Goal: Task Accomplishment & Management: Use online tool/utility

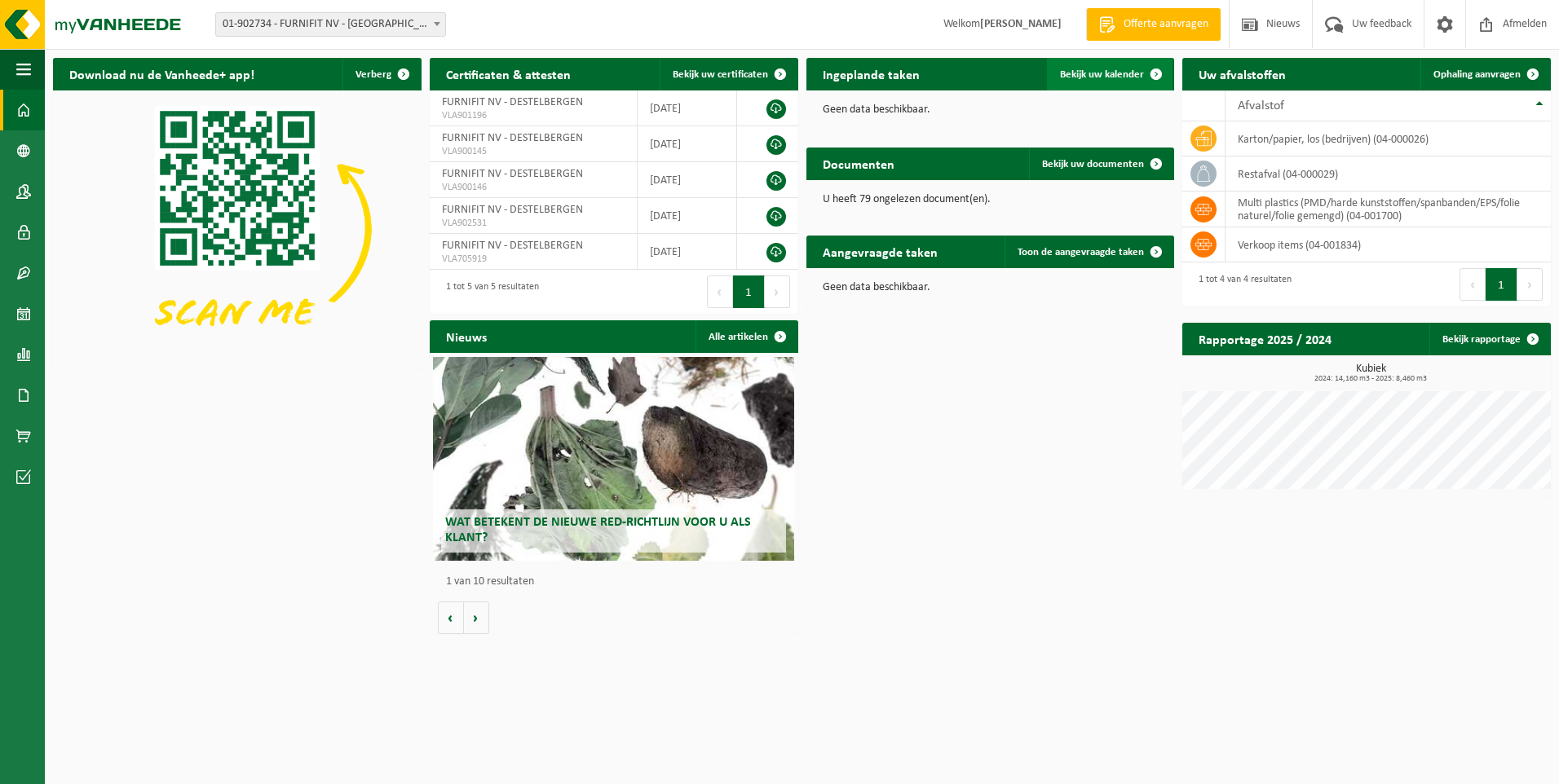
click at [1071, 75] on span "Bekijk uw kalender" at bounding box center [1103, 75] width 84 height 11
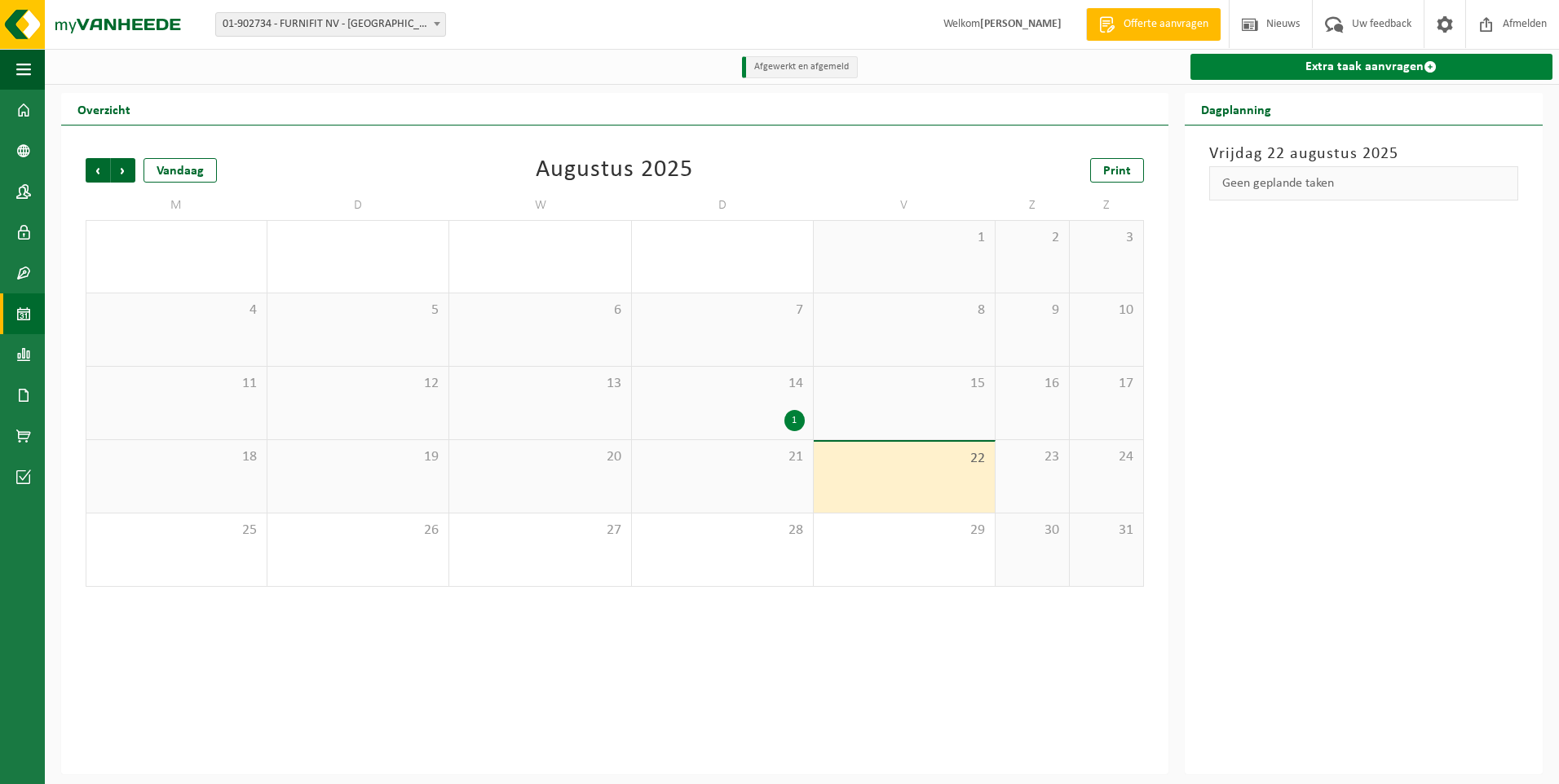
click at [1337, 69] on link "Extra taak aanvragen" at bounding box center [1372, 67] width 362 height 26
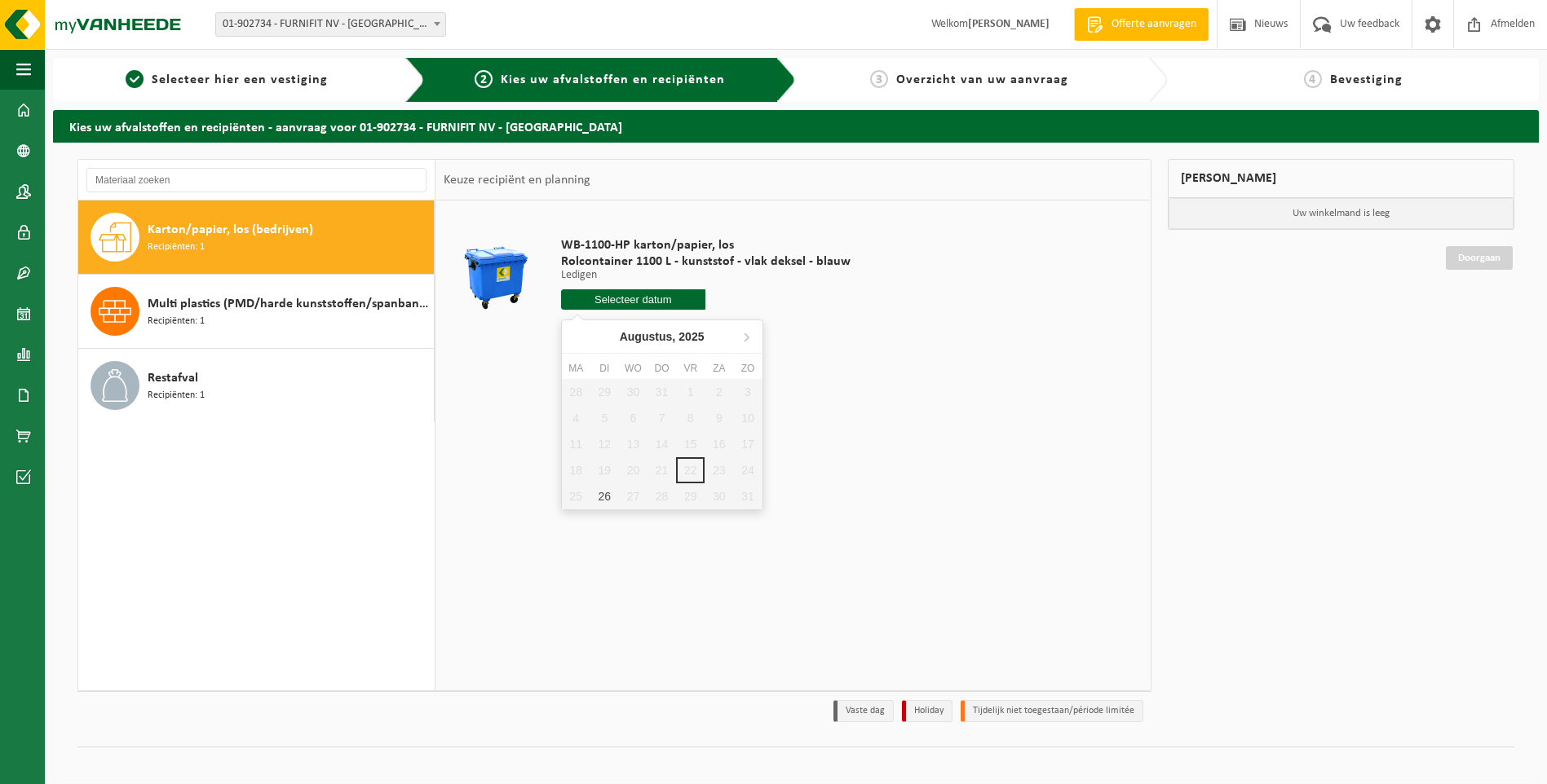
click at [643, 301] on input "text" at bounding box center [633, 299] width 145 height 20
click at [608, 496] on div "26" at bounding box center [605, 497] width 28 height 26
type input "Van [DATE]"
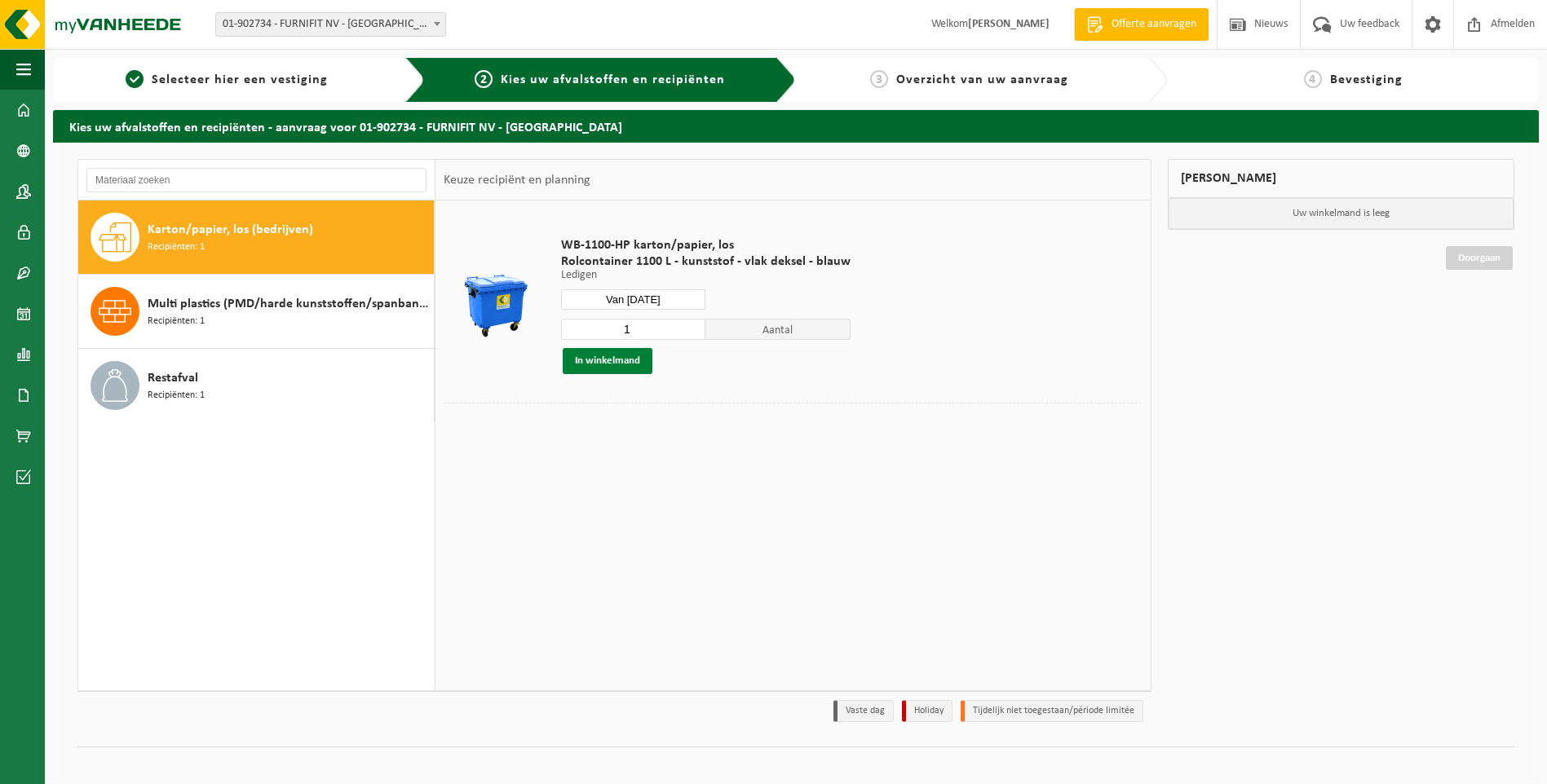
click at [617, 363] on button "In winkelmand" at bounding box center [608, 361] width 90 height 26
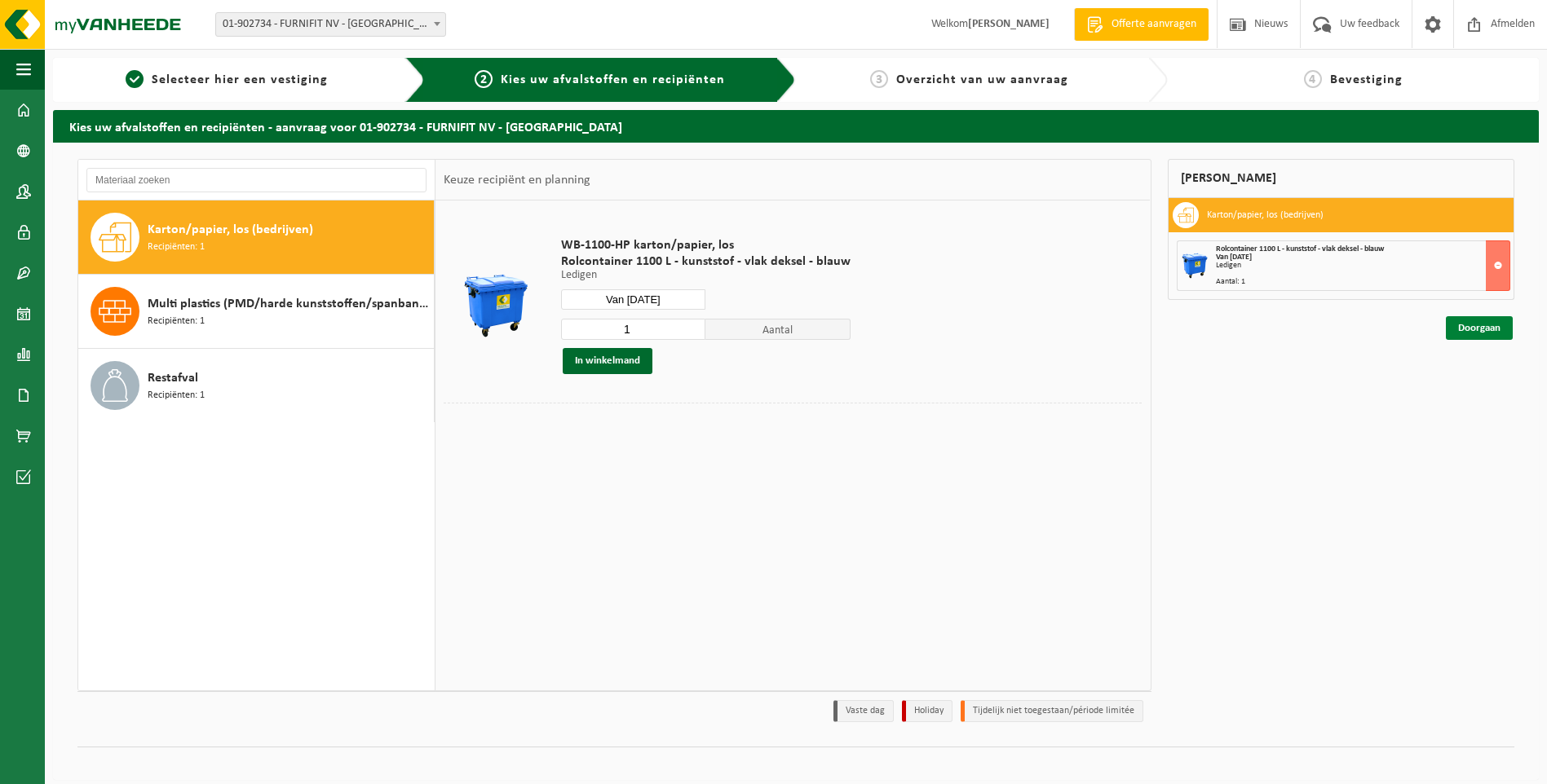
click at [1482, 322] on link "Doorgaan" at bounding box center [1479, 328] width 67 height 24
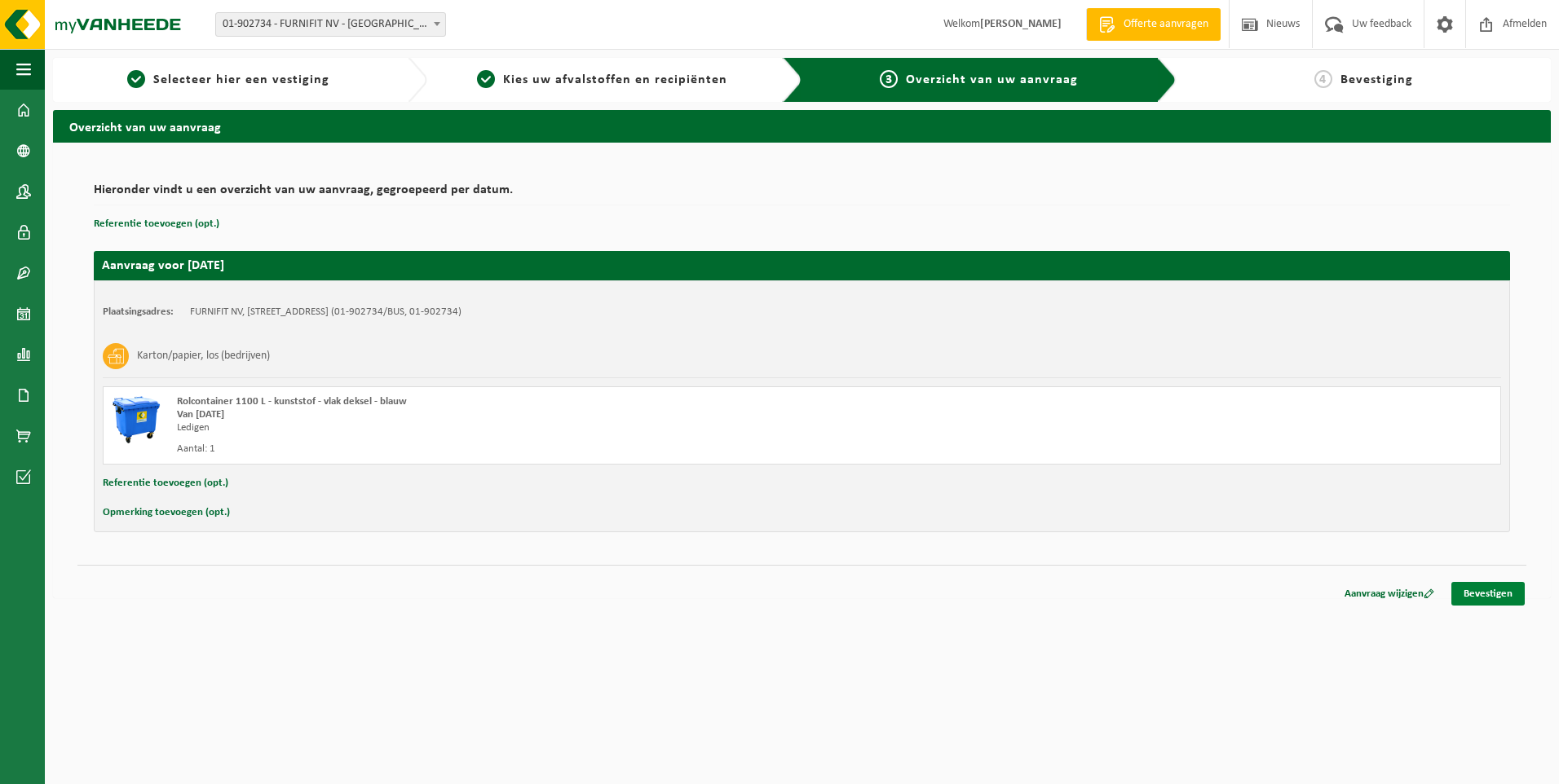
click at [1503, 587] on link "Bevestigen" at bounding box center [1488, 593] width 73 height 24
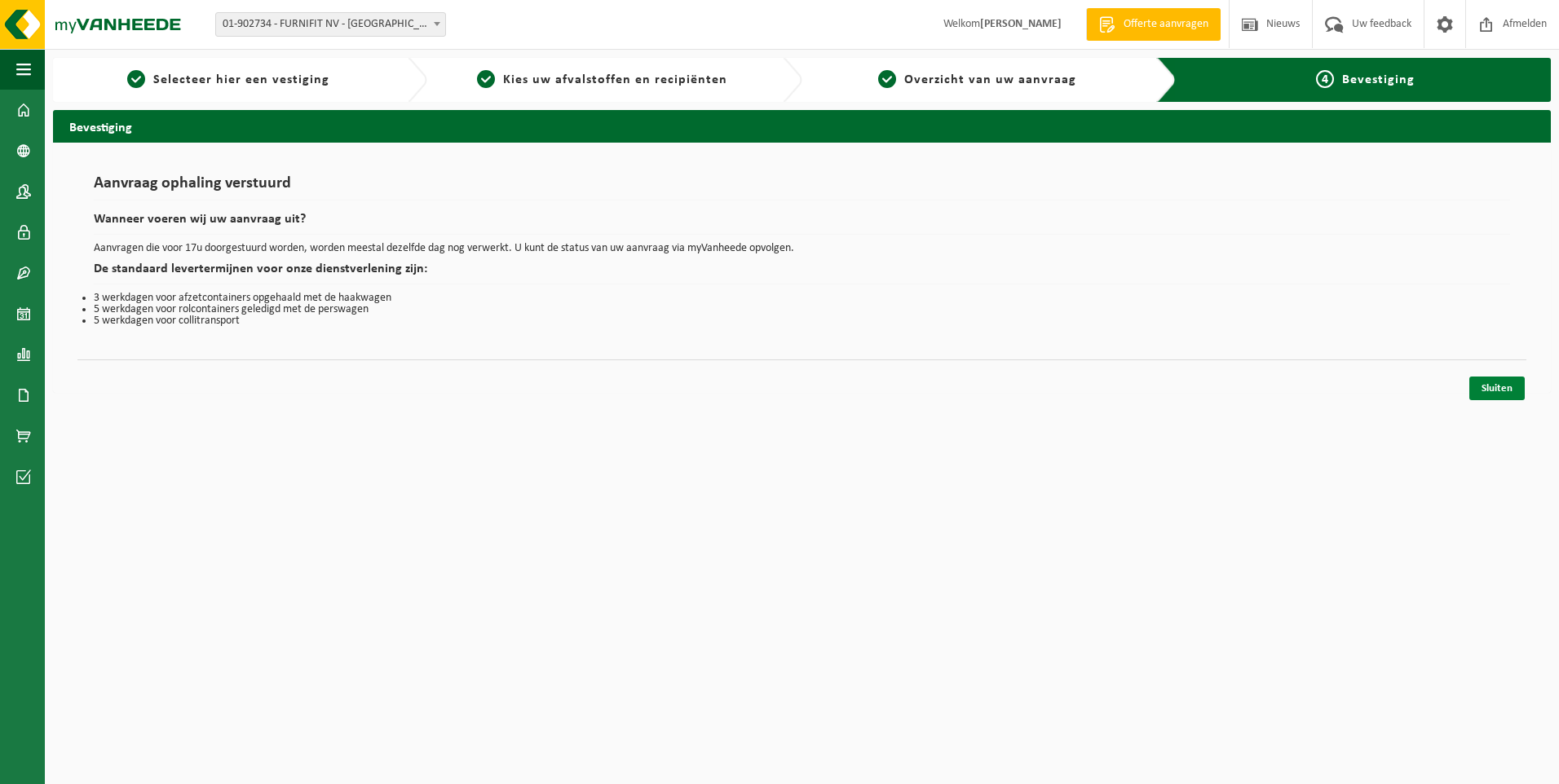
click at [1497, 388] on link "Sluiten" at bounding box center [1497, 388] width 55 height 24
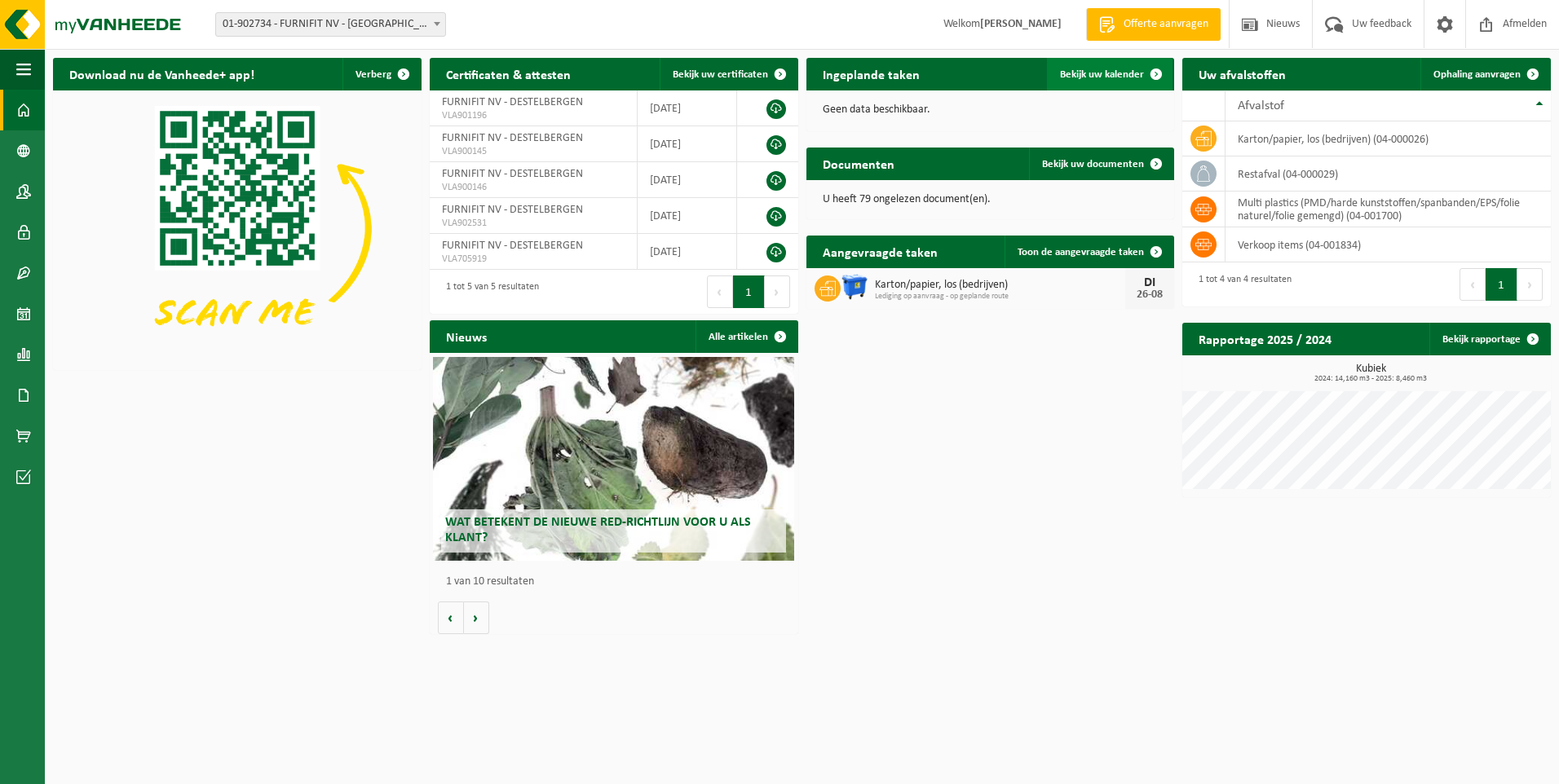
click at [1096, 72] on span "Bekijk uw kalender" at bounding box center [1103, 75] width 84 height 11
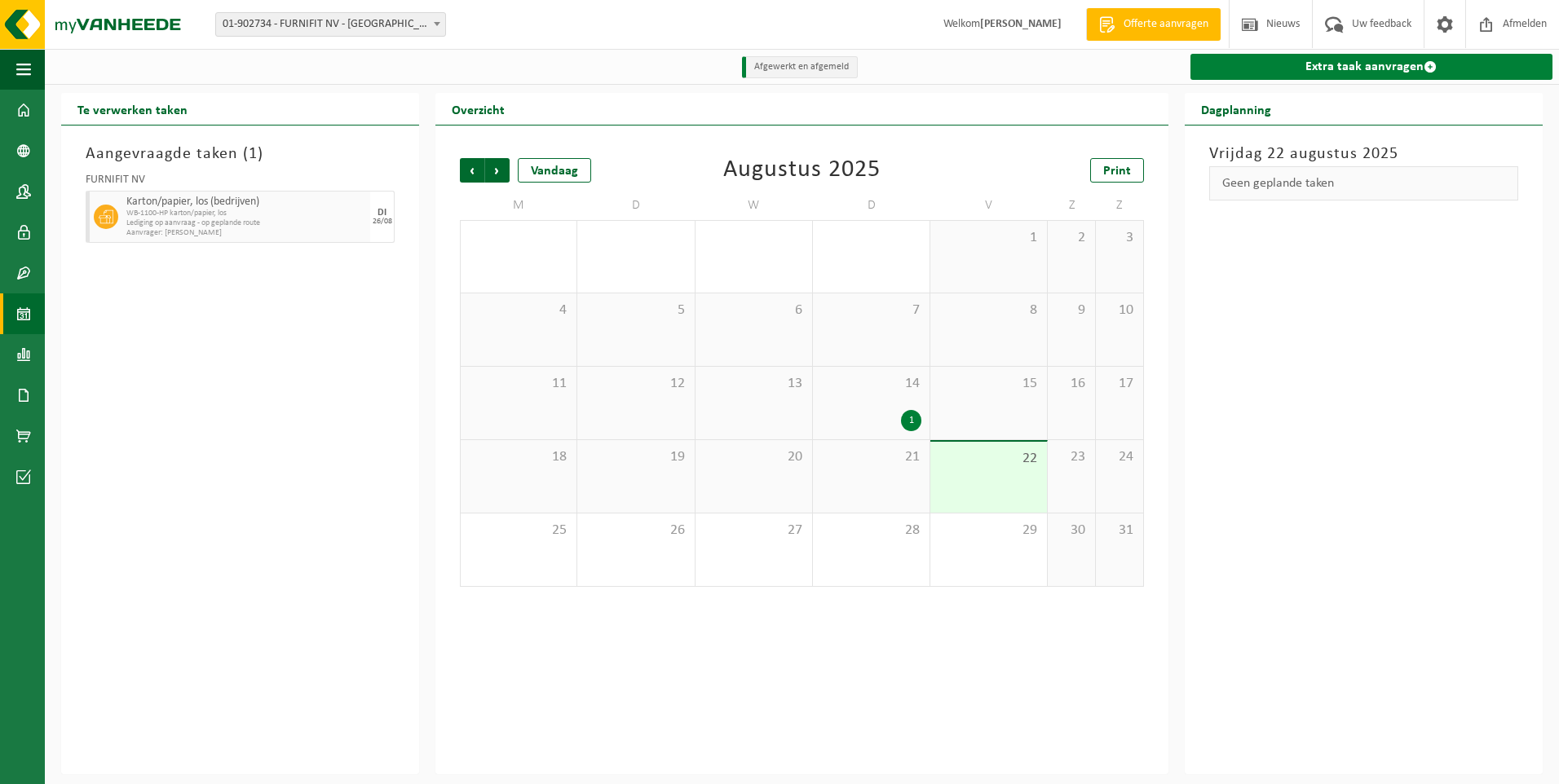
click at [1395, 70] on link "Extra taak aanvragen" at bounding box center [1372, 67] width 362 height 26
click at [1296, 67] on link "Extra taak aanvragen" at bounding box center [1372, 67] width 362 height 26
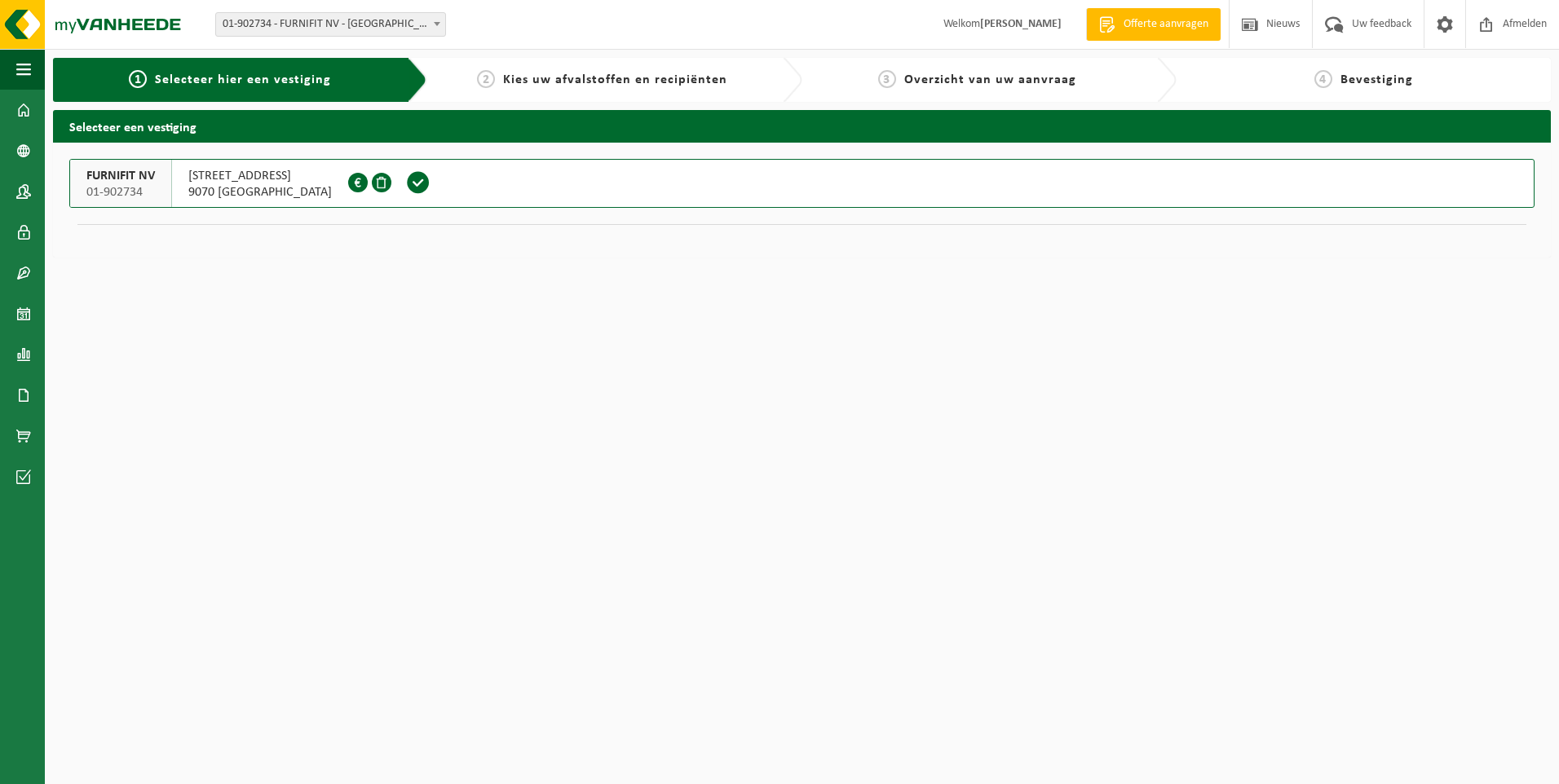
click at [288, 192] on span "9070 DESTELBERGEN" at bounding box center [259, 192] width 143 height 17
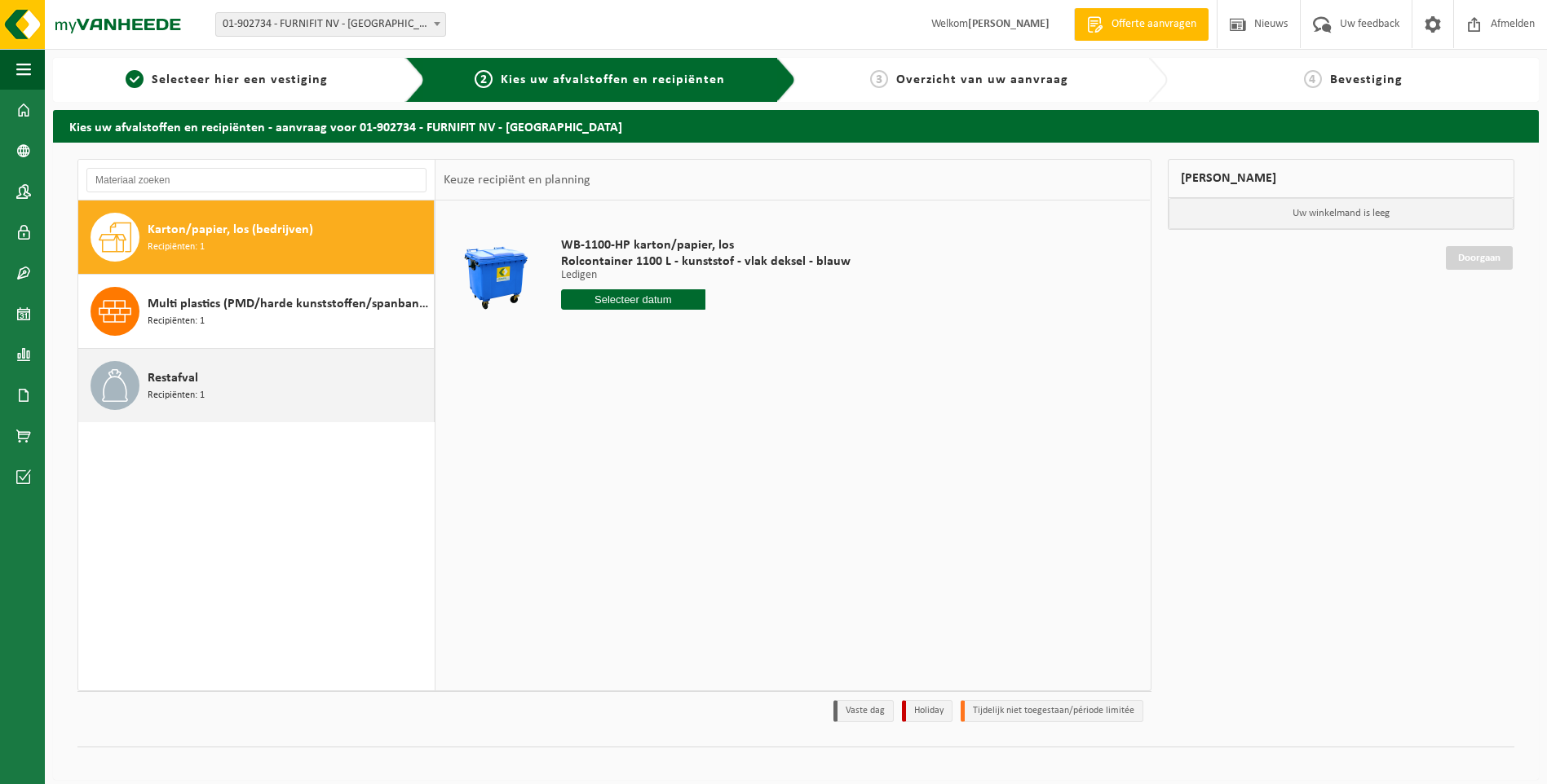
click at [195, 389] on span "Recipiënten: 1" at bounding box center [176, 396] width 57 height 16
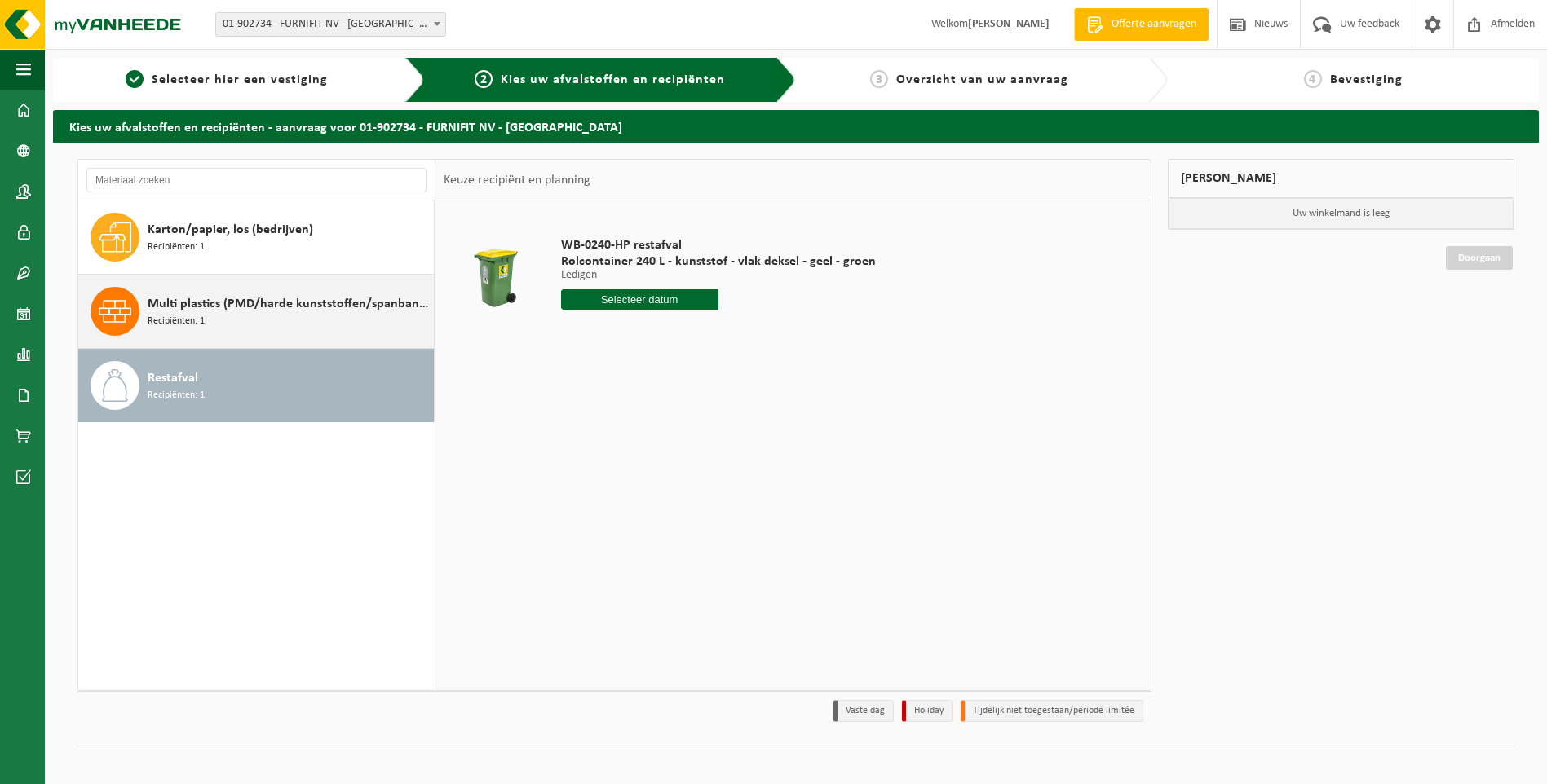
click at [223, 305] on span "Multi plastics (PMD/harde kunststoffen/spanbanden/EPS/folie naturel/folie gemen…" at bounding box center [288, 304] width 282 height 19
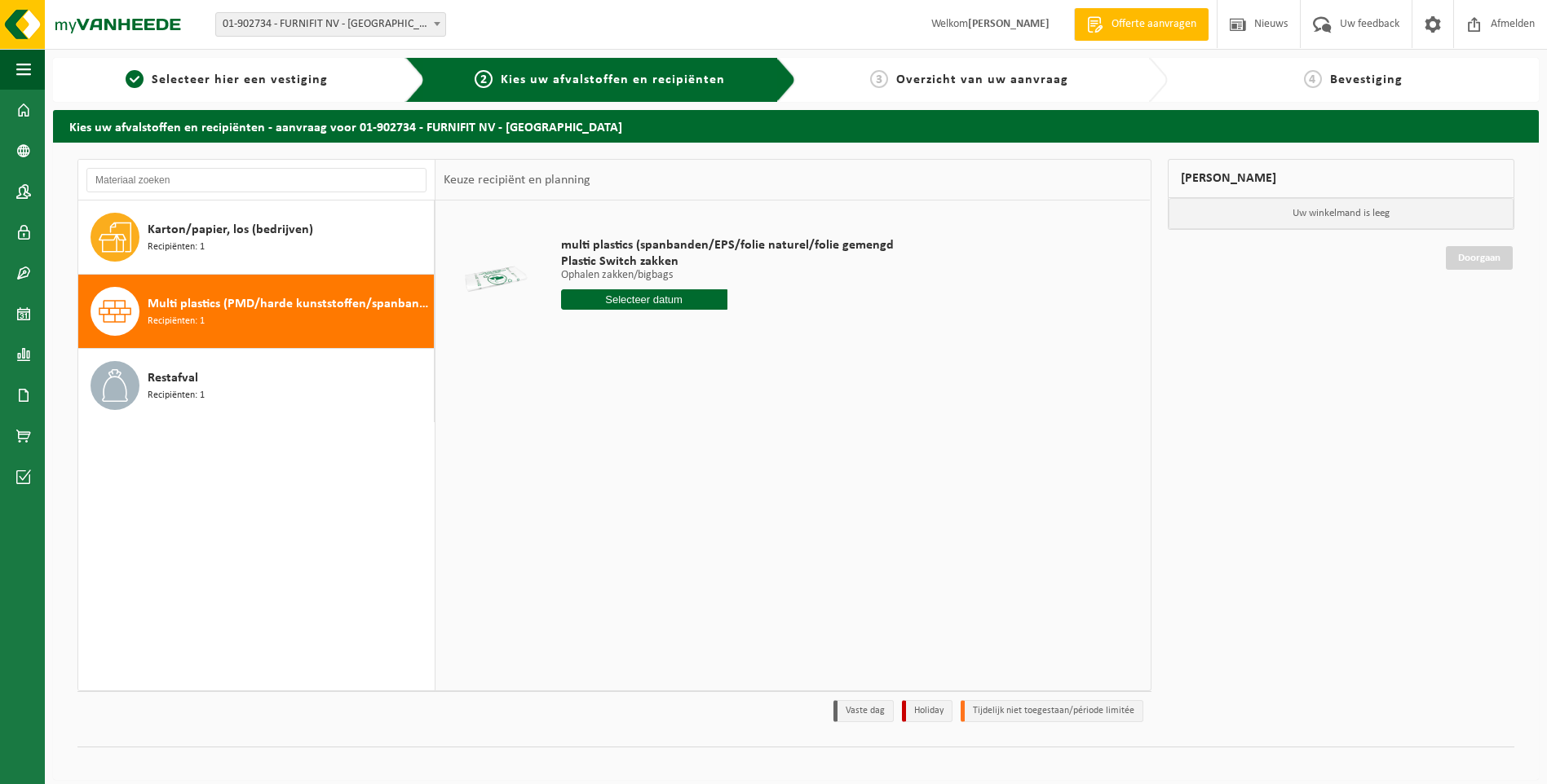
click at [640, 300] on input "text" at bounding box center [644, 299] width 166 height 20
click at [609, 497] on div "26" at bounding box center [605, 497] width 28 height 26
type input "Van 2025-08-26"
click at [620, 359] on button "In winkelmand" at bounding box center [608, 361] width 90 height 26
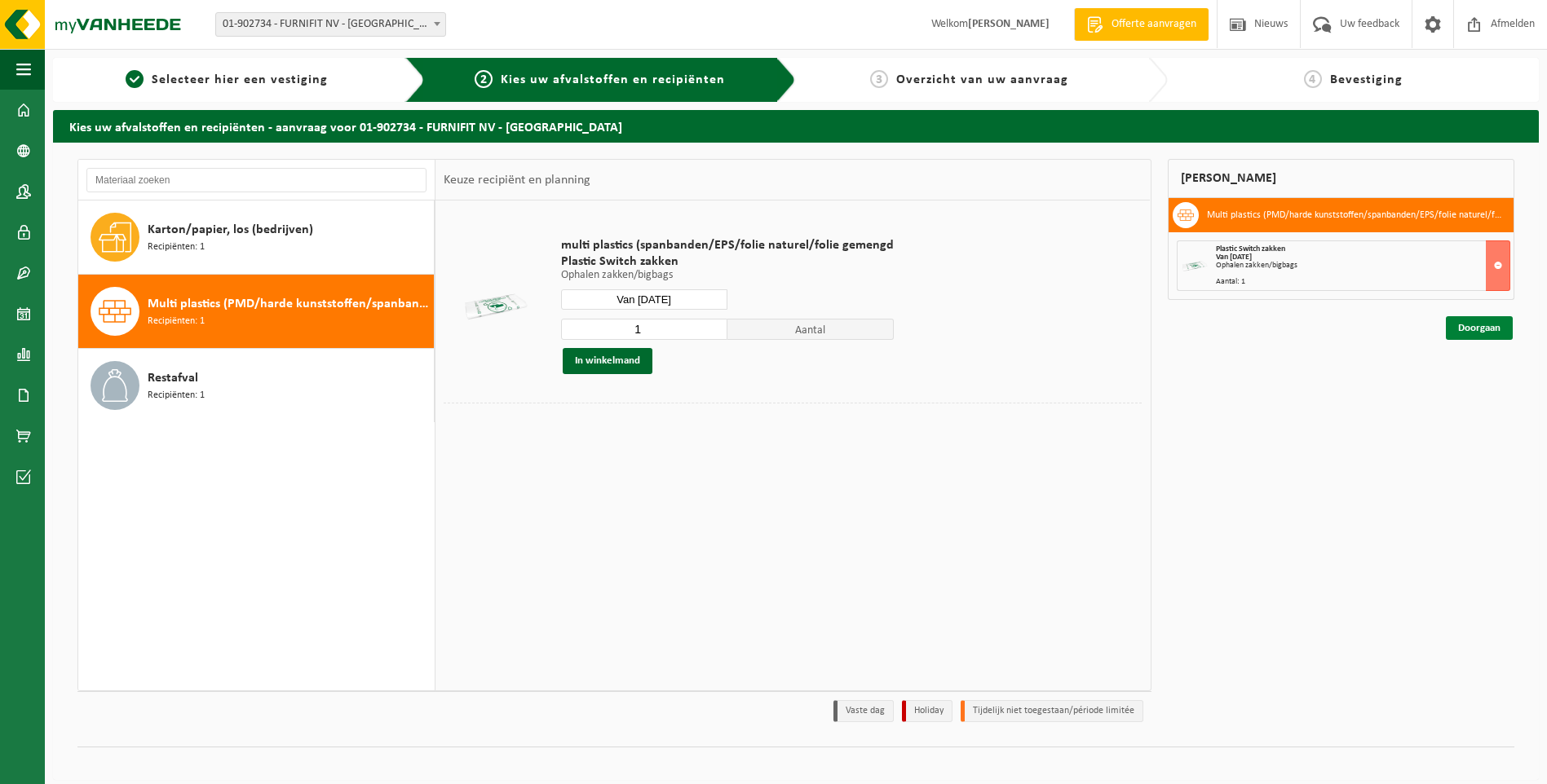
click at [1480, 330] on link "Doorgaan" at bounding box center [1479, 328] width 67 height 24
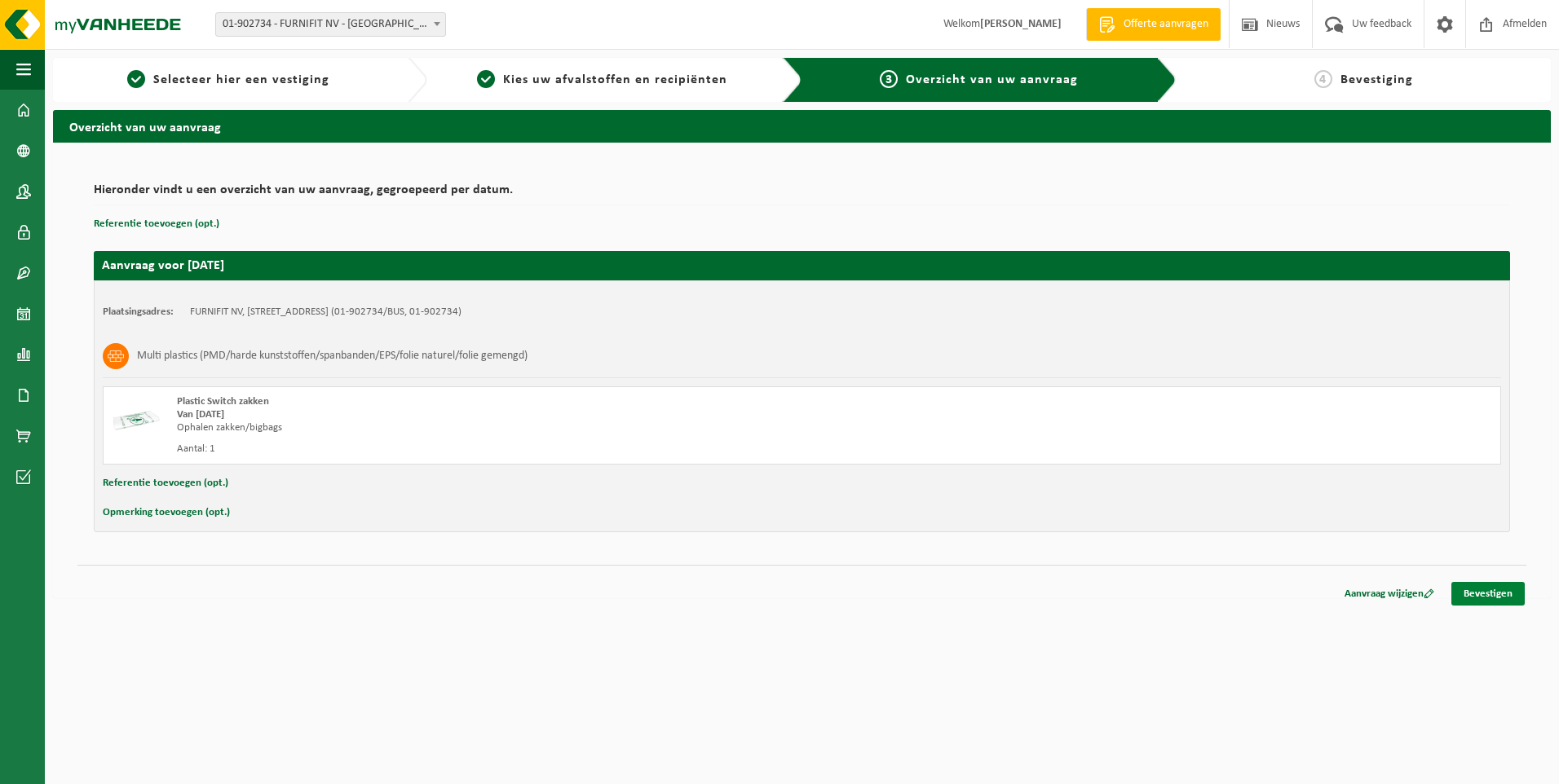
click at [1490, 591] on link "Bevestigen" at bounding box center [1488, 593] width 73 height 24
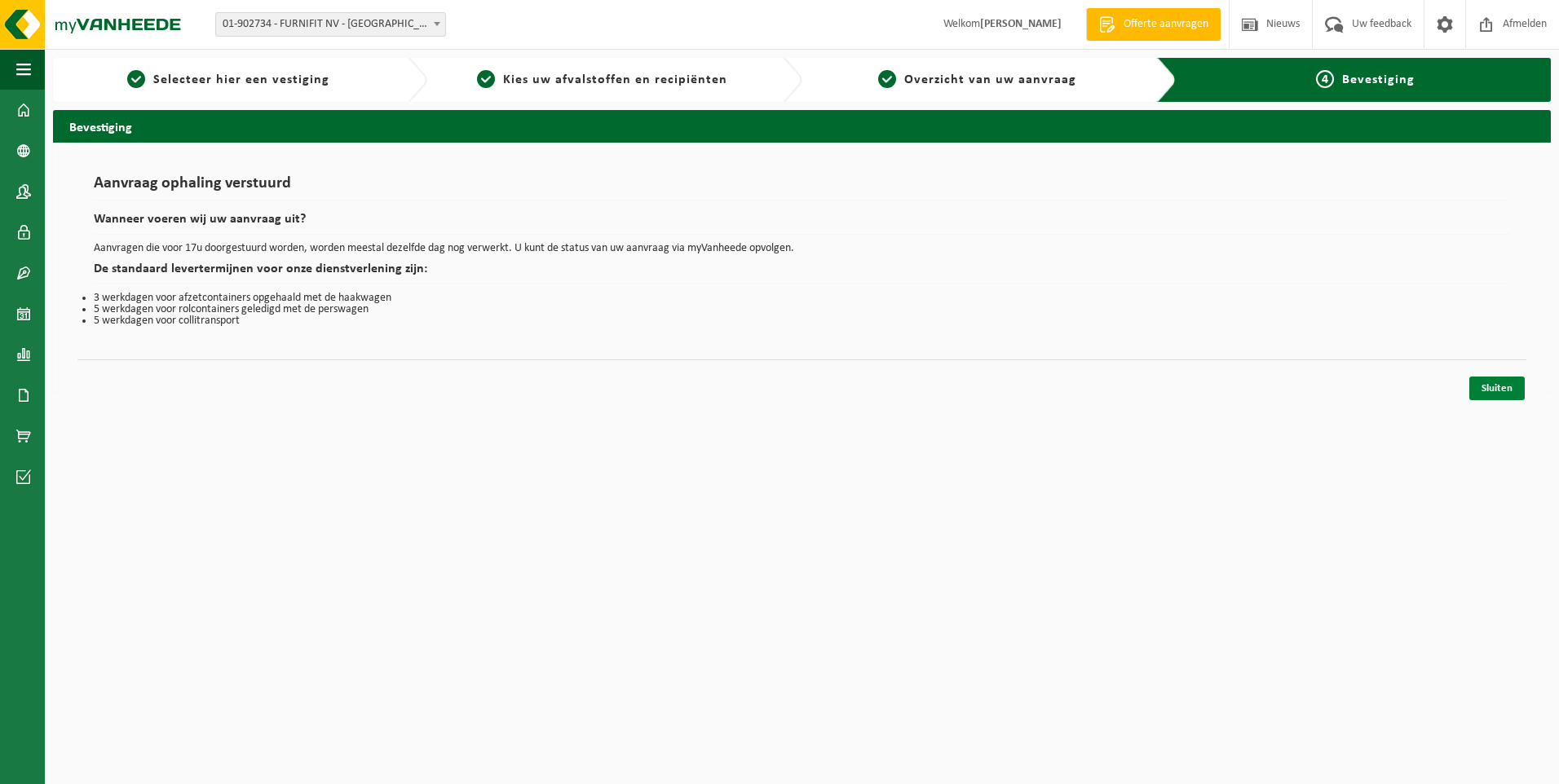
click at [1506, 381] on link "Sluiten" at bounding box center [1497, 388] width 55 height 24
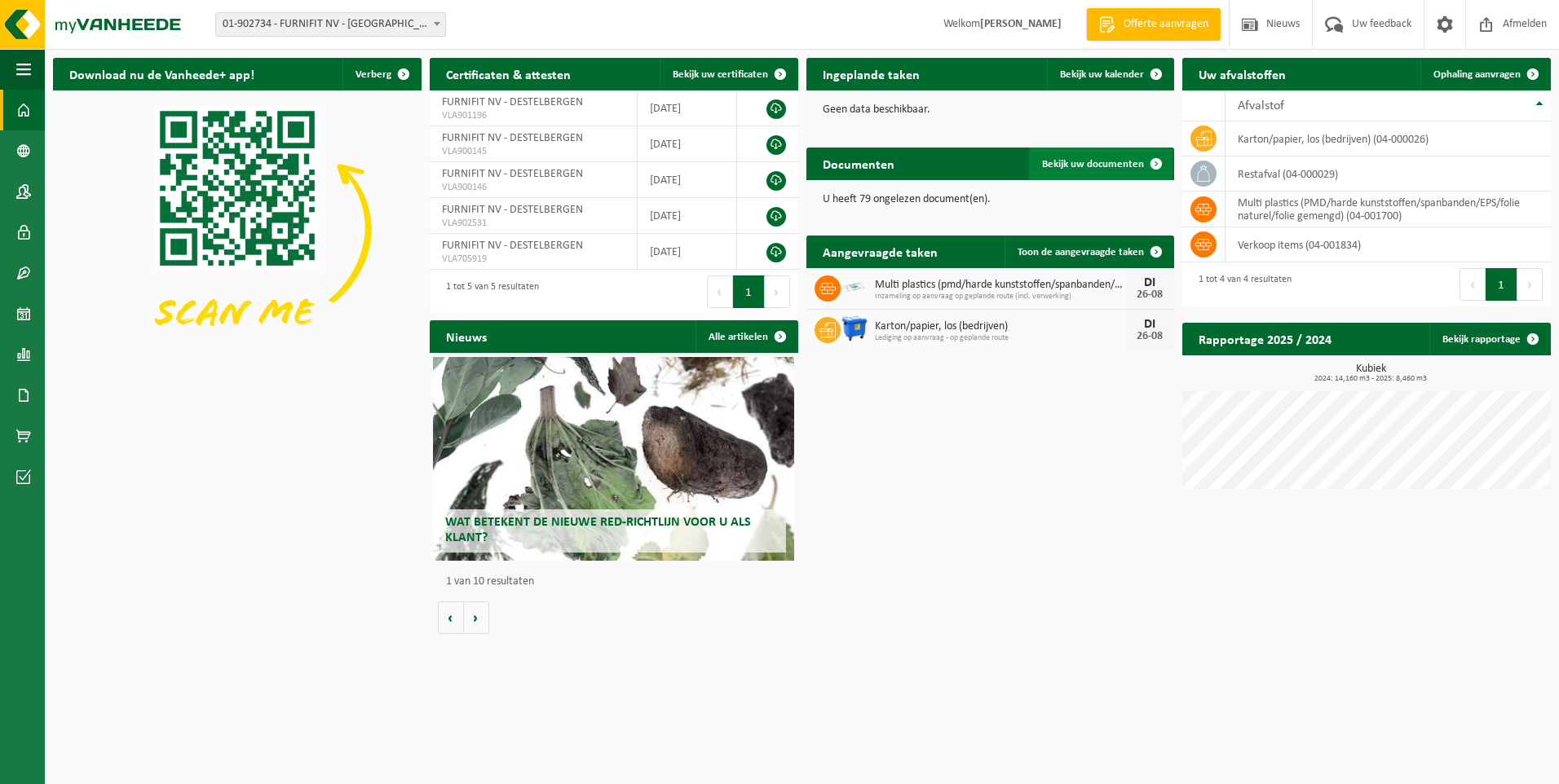
click at [1071, 161] on span "Bekijk uw documenten" at bounding box center [1093, 164] width 102 height 11
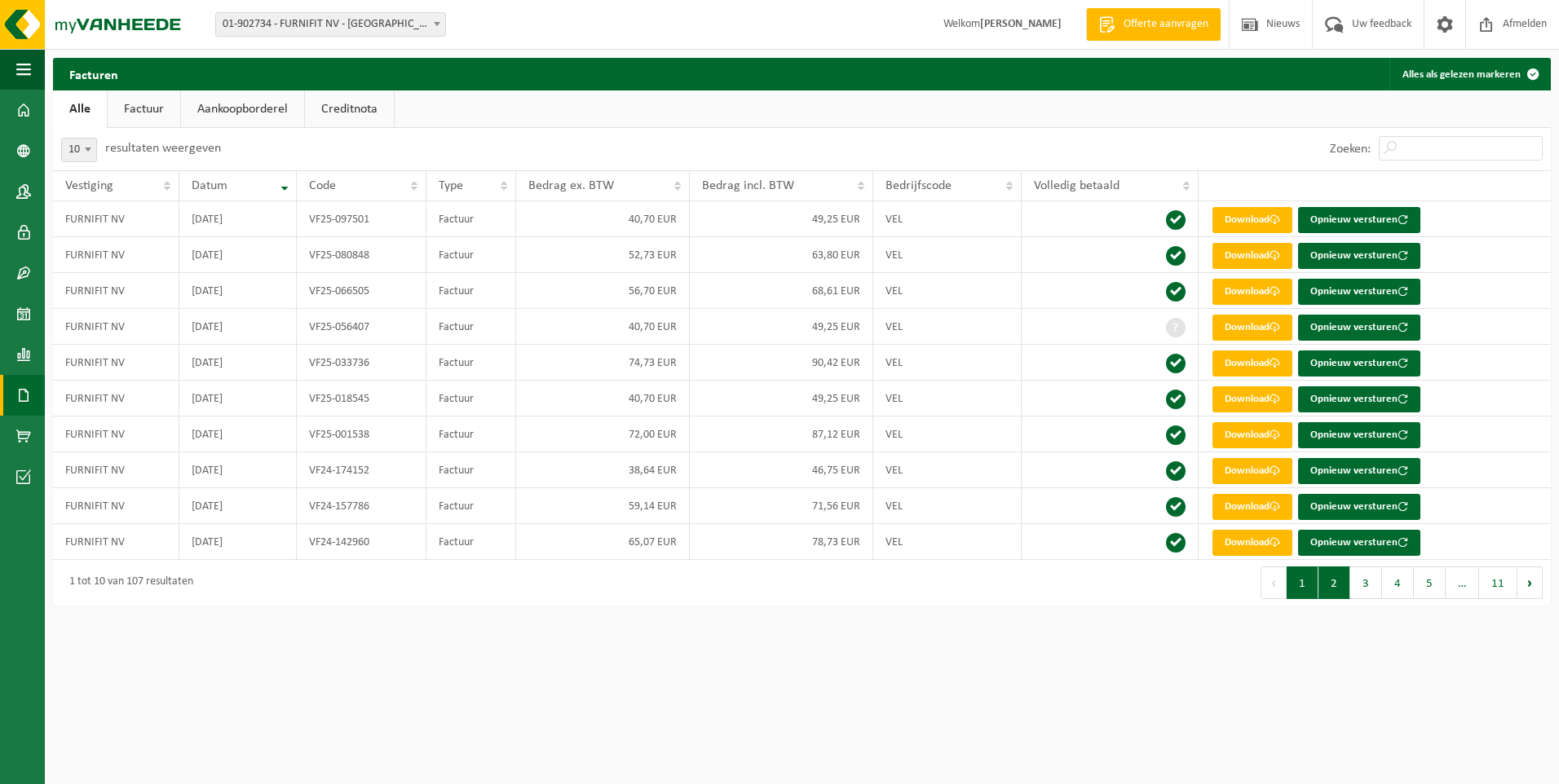
click at [1346, 588] on button "2" at bounding box center [1335, 583] width 32 height 33
click at [1493, 581] on button "11" at bounding box center [1499, 583] width 39 height 33
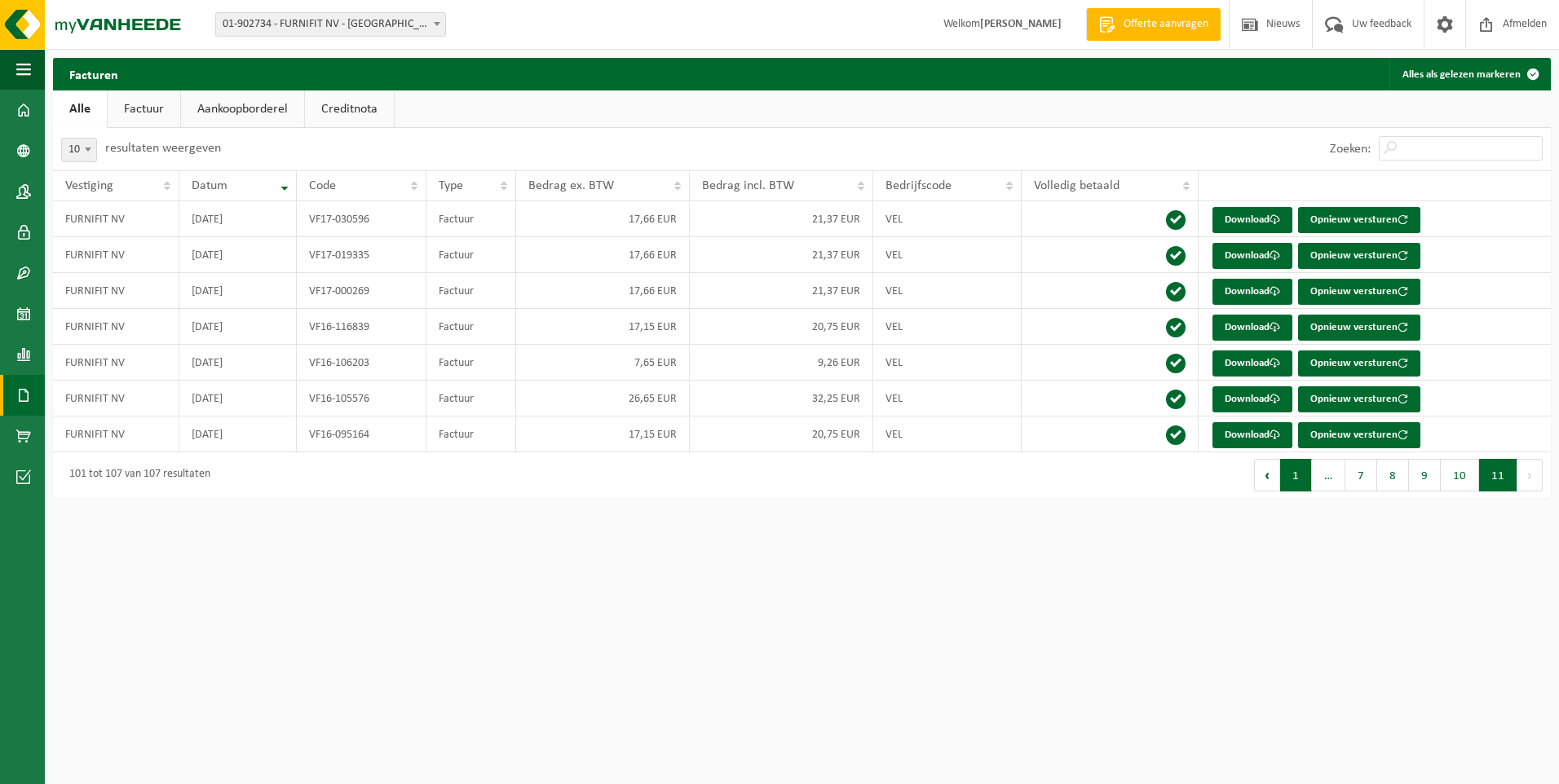
click at [1297, 476] on button "1" at bounding box center [1296, 475] width 32 height 33
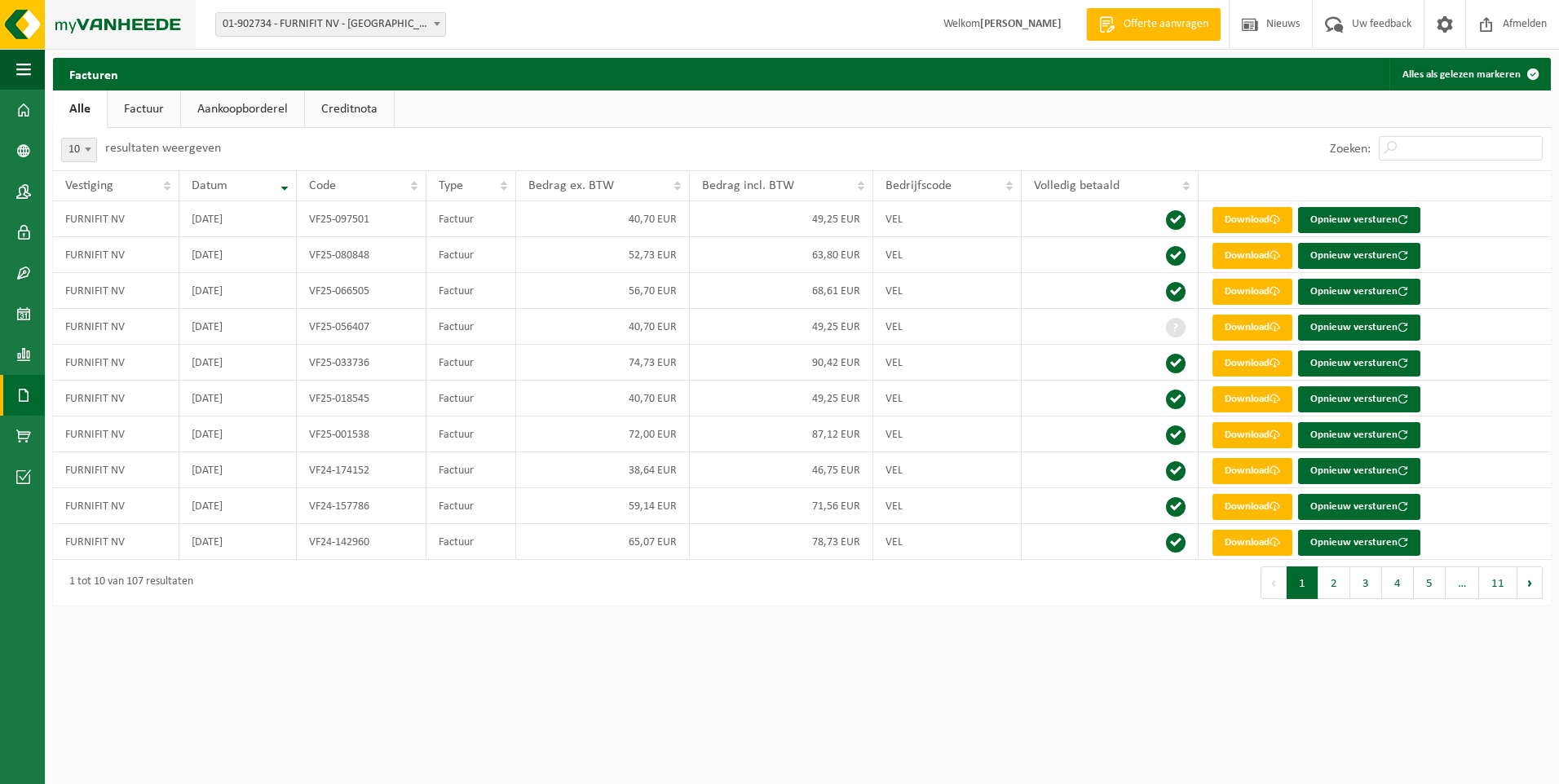
click at [96, 33] on img at bounding box center [98, 25] width 196 height 49
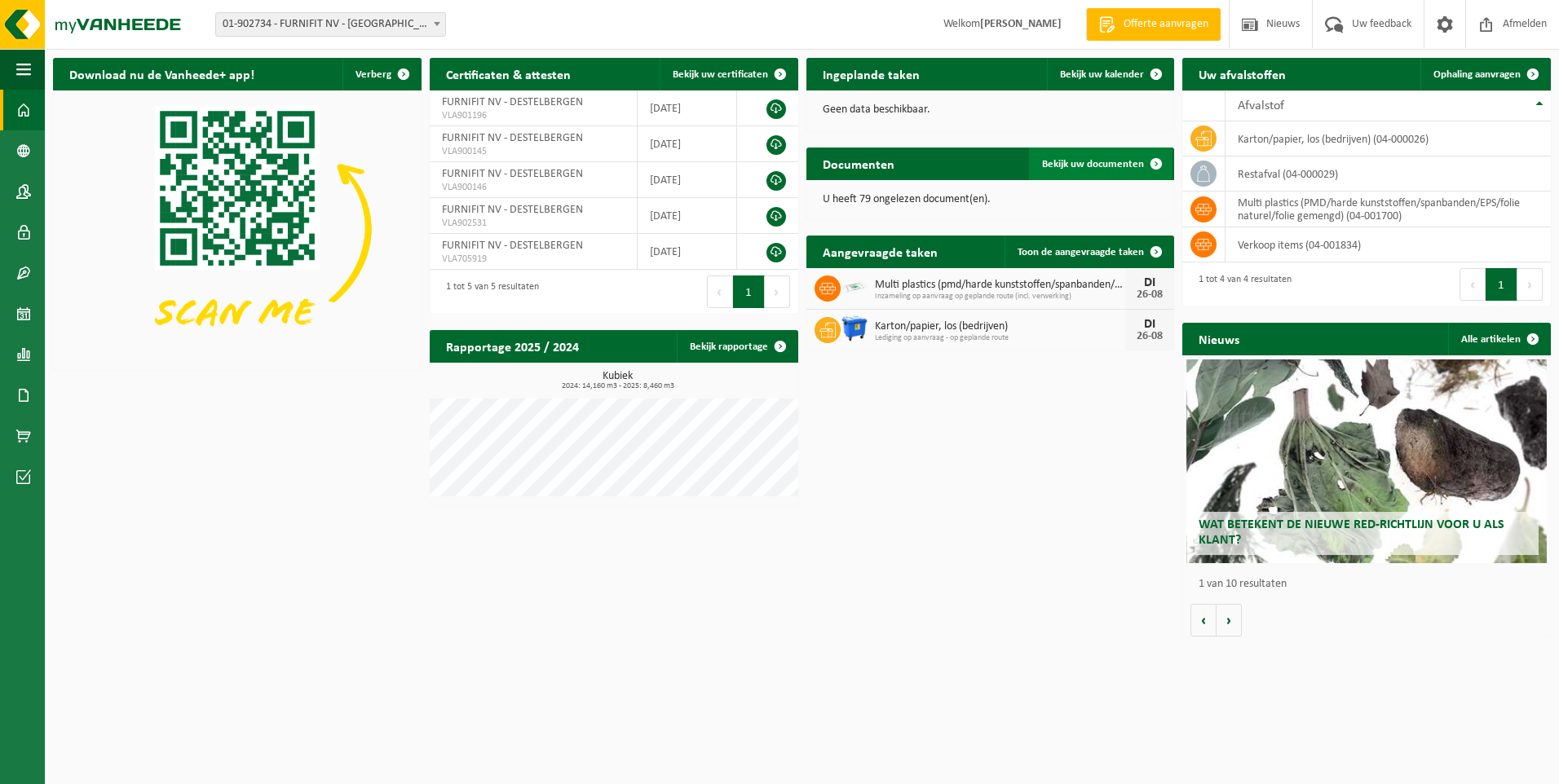
click at [1105, 167] on span "Bekijk uw documenten" at bounding box center [1093, 164] width 102 height 11
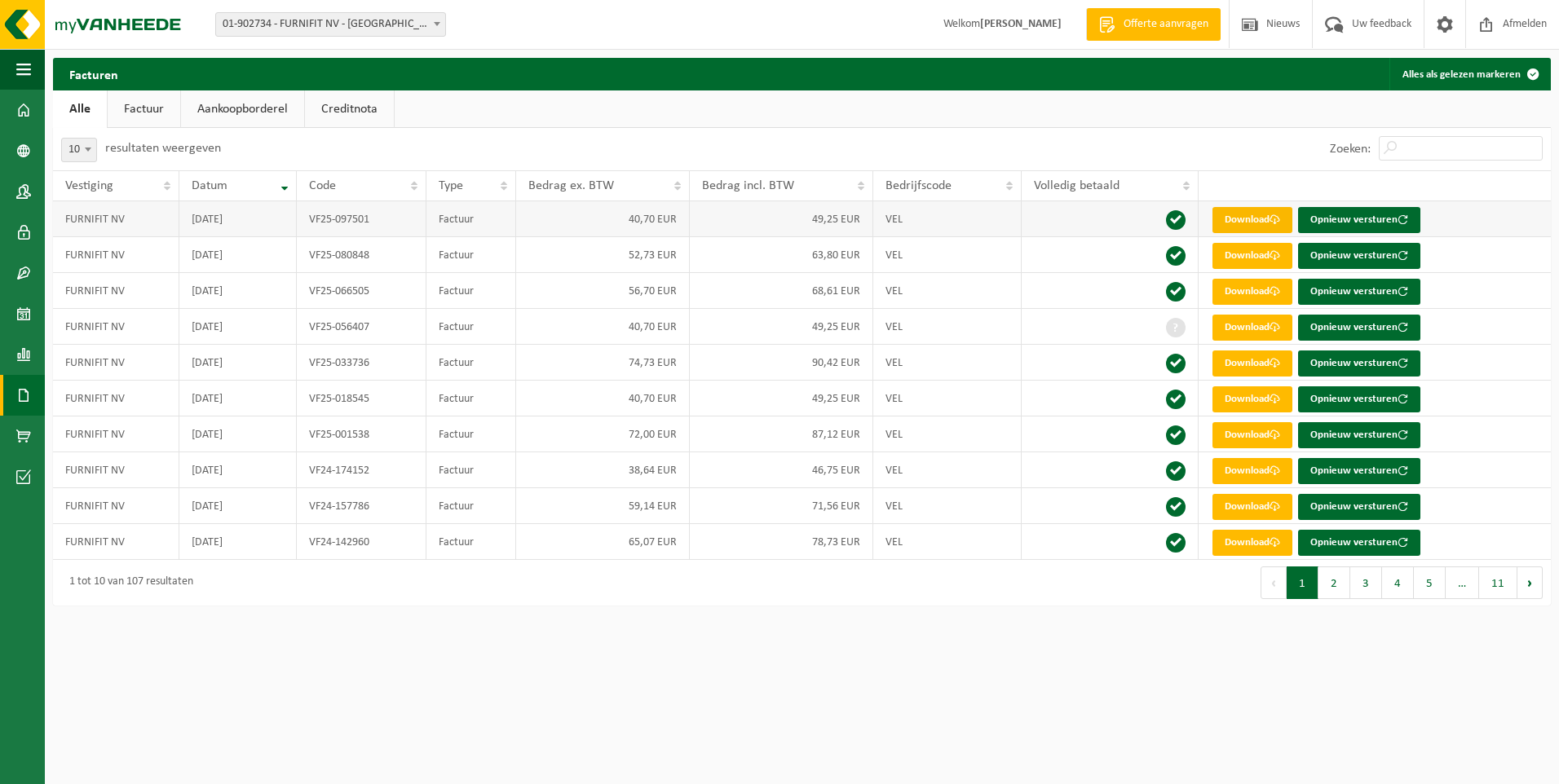
click at [1249, 221] on link "Download" at bounding box center [1252, 221] width 80 height 26
click at [1110, 622] on div "Navigatie Offerte aanvragen Nieuws Uw feedback Afmelden Dashboard Bedrijfsgegev…" at bounding box center [779, 311] width 1559 height 622
click at [153, 117] on link "Factuur" at bounding box center [143, 109] width 73 height 38
click at [244, 109] on link "Aankoopborderel" at bounding box center [244, 109] width 123 height 38
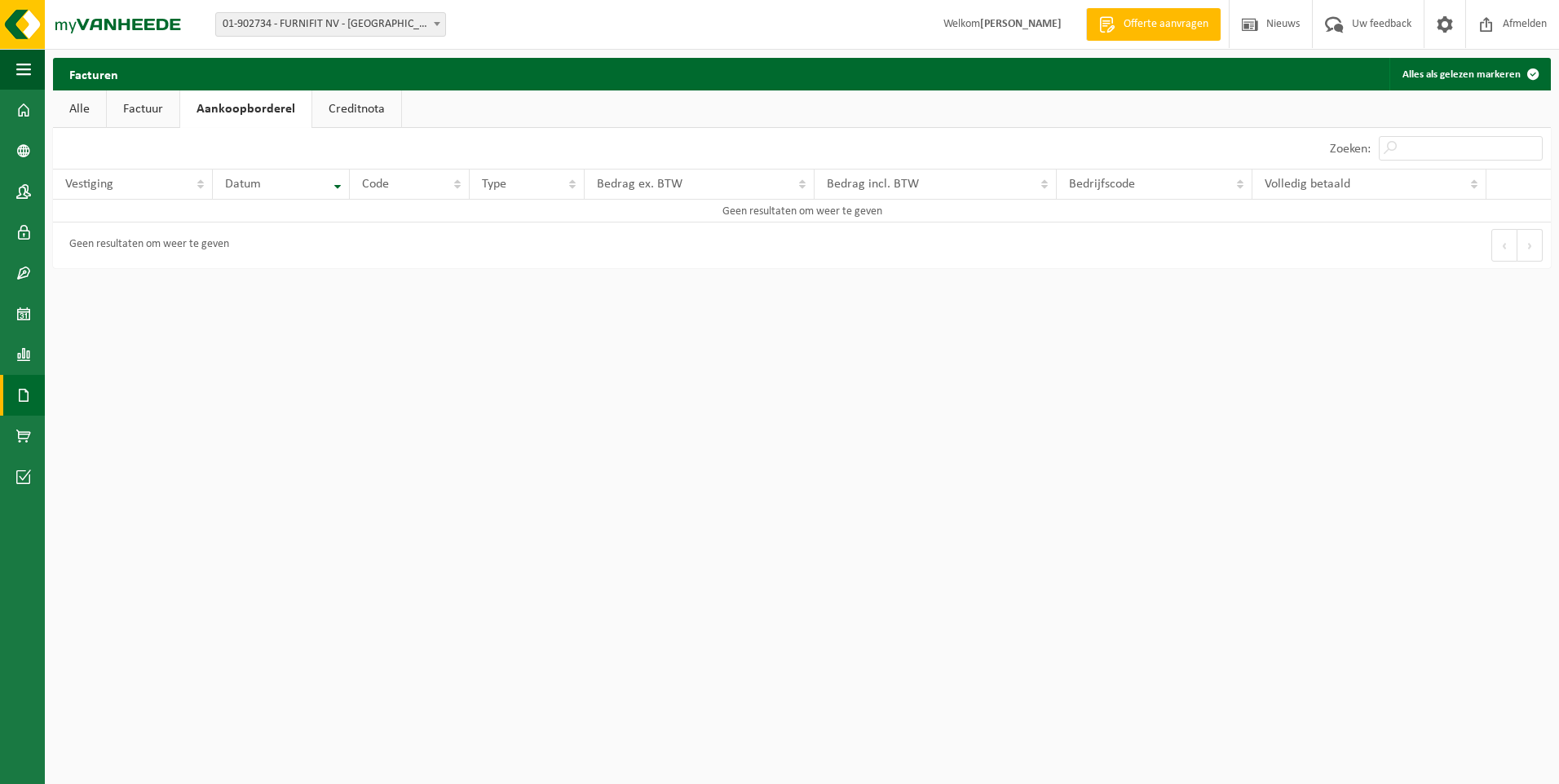
click at [362, 108] on link "Creditnota" at bounding box center [356, 109] width 89 height 38
click at [281, 111] on link "Aankoopborderel" at bounding box center [242, 109] width 123 height 38
click at [135, 112] on link "Factuur" at bounding box center [143, 109] width 73 height 38
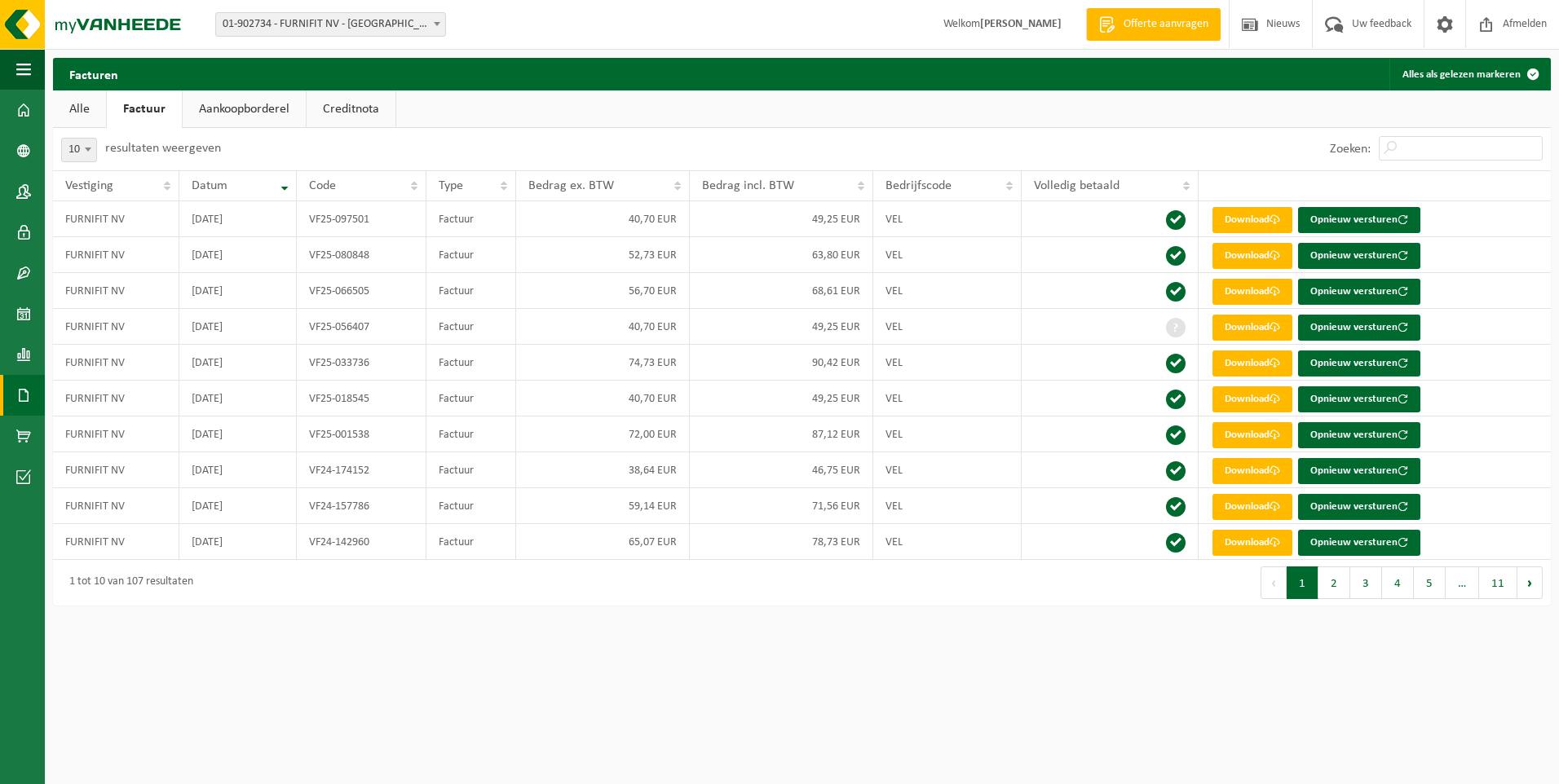
click at [76, 110] on link "Alle" at bounding box center [79, 109] width 53 height 38
click at [102, 15] on img at bounding box center [98, 25] width 196 height 49
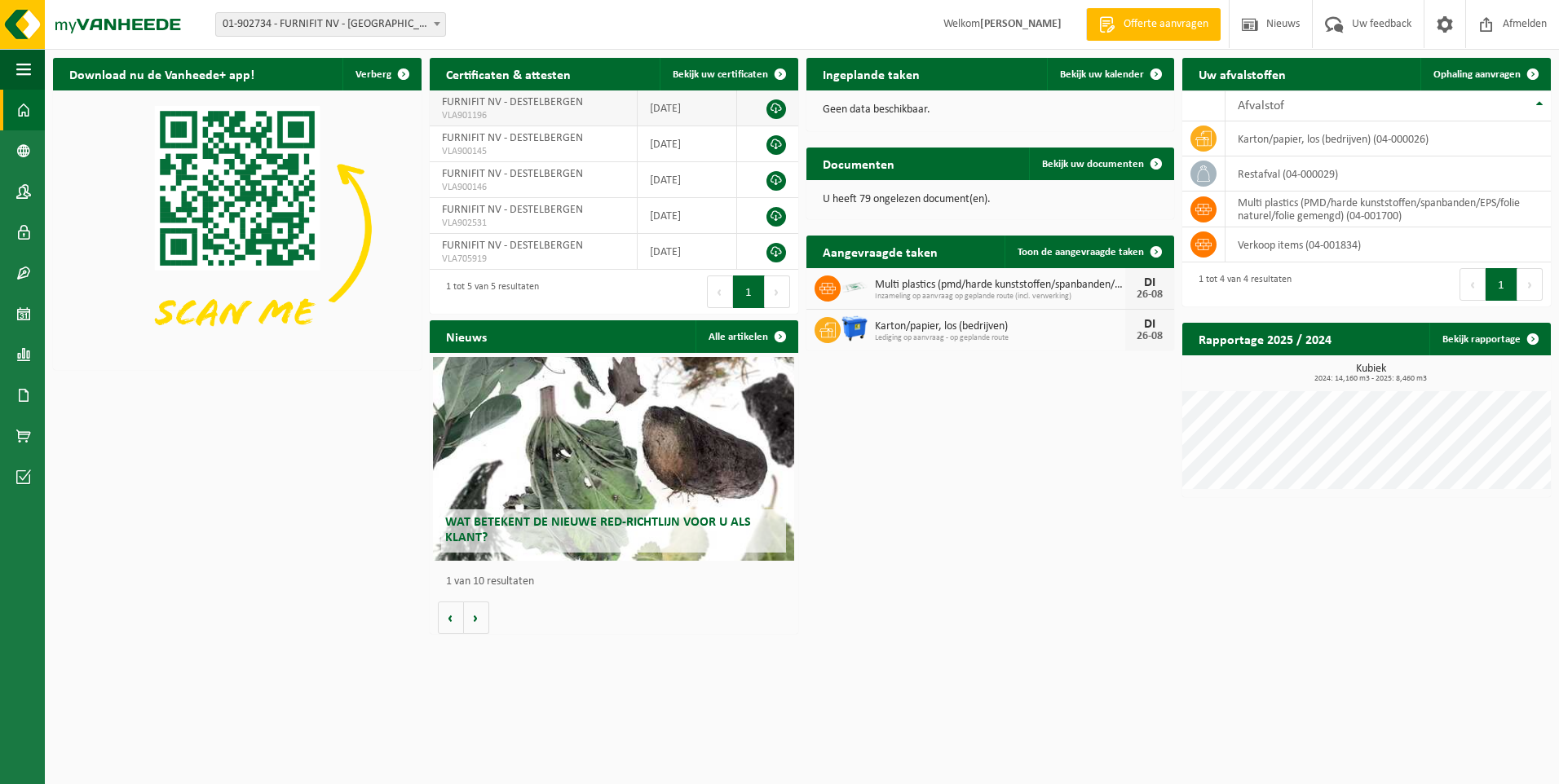
click at [515, 109] on span "VLA901196" at bounding box center [534, 115] width 183 height 13
